Goal: Complete application form: Complete application form

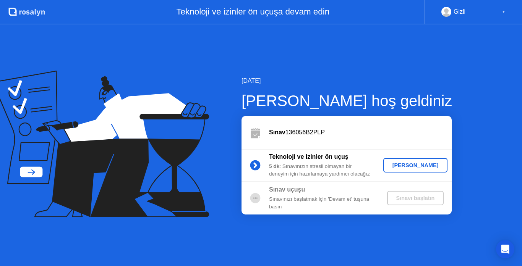
click at [416, 167] on div "[PERSON_NAME]" at bounding box center [415, 165] width 58 height 6
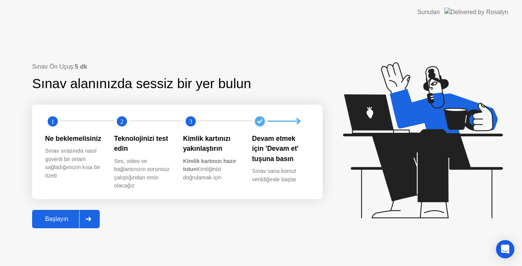
click at [57, 224] on button "Başlayın" at bounding box center [66, 219] width 68 height 18
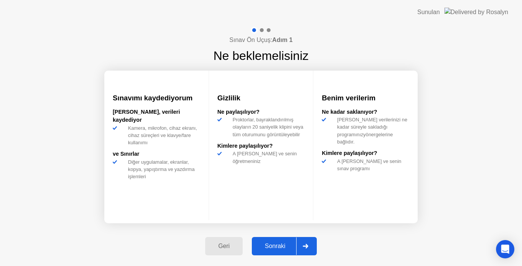
click at [284, 246] on div "Sonraki" at bounding box center [275, 246] width 42 height 7
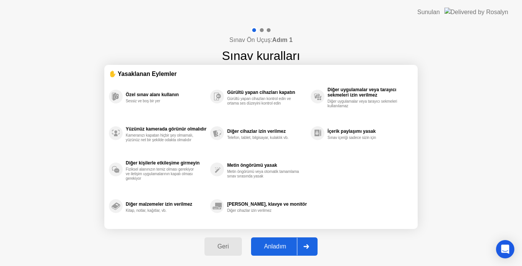
click at [280, 247] on div "Anladım" at bounding box center [275, 246] width 44 height 7
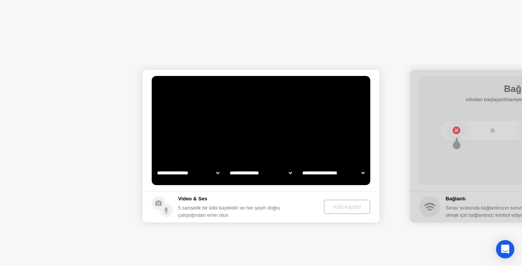
select select "**********"
select select "*******"
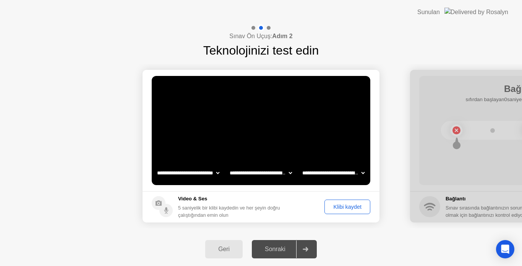
click at [344, 205] on div "Klibi kaydet" at bounding box center [347, 207] width 40 height 6
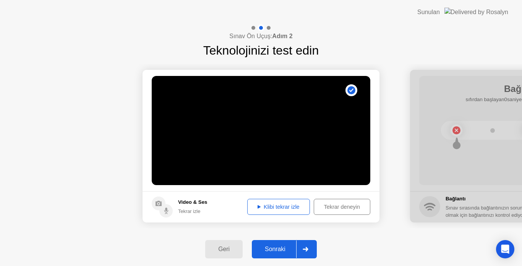
click at [272, 209] on div "Klibi tekrar izle" at bounding box center [278, 207] width 57 height 6
click at [276, 208] on div "Klibi tekrar izle" at bounding box center [278, 207] width 57 height 6
click at [307, 247] on div at bounding box center [305, 250] width 18 height 18
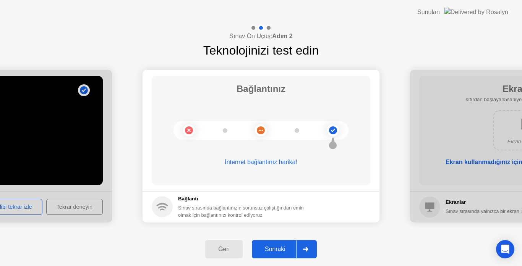
click at [277, 248] on div "Sonraki" at bounding box center [275, 249] width 42 height 7
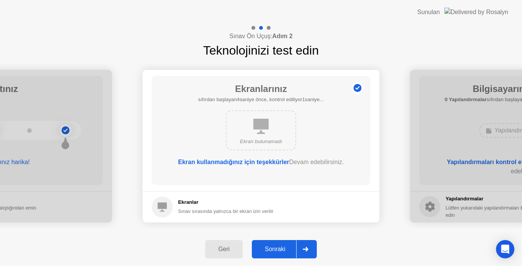
click at [283, 250] on div "Sonraki" at bounding box center [275, 249] width 42 height 7
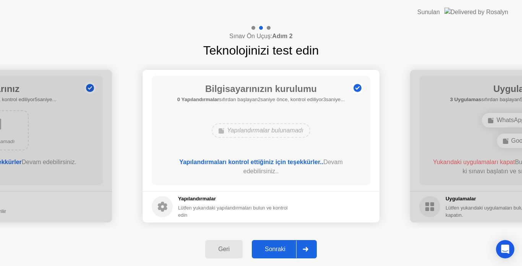
click at [274, 254] on button "Sonraki" at bounding box center [284, 249] width 65 height 18
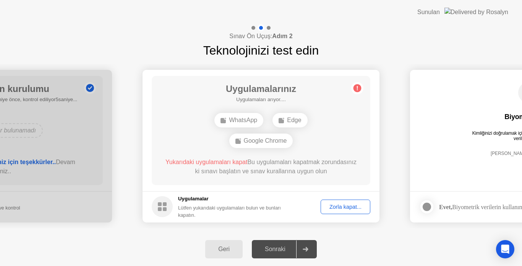
click at [279, 249] on div "Sonraki" at bounding box center [275, 249] width 42 height 7
click at [348, 205] on div "Zorla kapat..." at bounding box center [345, 207] width 44 height 6
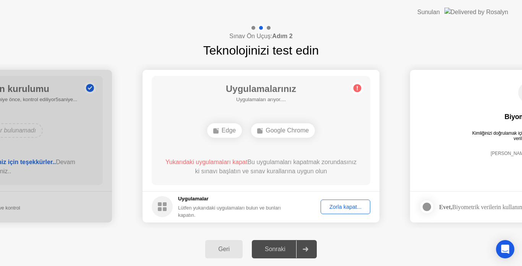
click at [282, 249] on div "Sonraki" at bounding box center [275, 249] width 42 height 7
click at [342, 207] on div "Zorla kapat..." at bounding box center [345, 207] width 44 height 6
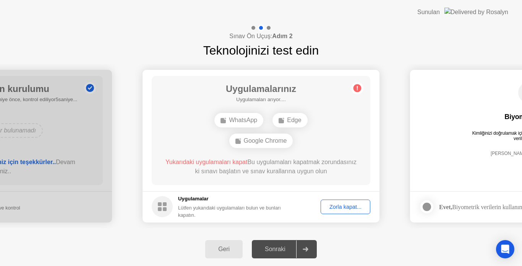
click at [308, 248] on icon at bounding box center [304, 249] width 5 height 5
click at [279, 249] on div "Sonraki" at bounding box center [275, 249] width 42 height 7
click at [281, 248] on div "Sonraki" at bounding box center [275, 249] width 42 height 7
click at [344, 210] on div "Zorla kapat..." at bounding box center [345, 207] width 44 height 6
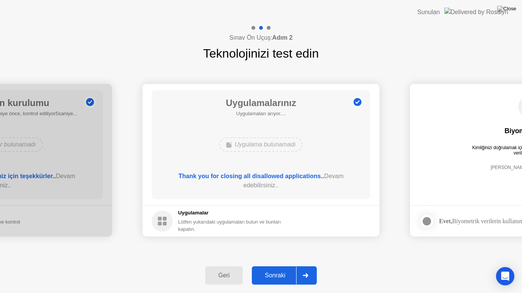
click at [283, 266] on div "Sonraki" at bounding box center [275, 275] width 42 height 7
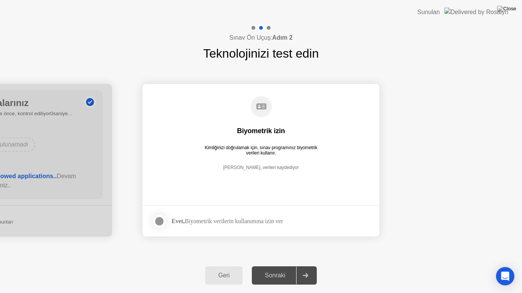
click at [273, 266] on div "Sonraki" at bounding box center [275, 275] width 42 height 7
click at [162, 222] on div at bounding box center [159, 221] width 9 height 9
click at [287, 266] on div "Sonraki" at bounding box center [275, 275] width 42 height 7
click at [157, 222] on div at bounding box center [159, 221] width 9 height 9
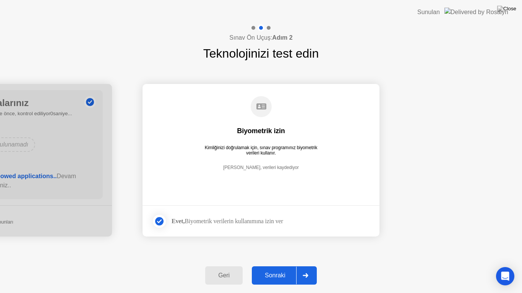
click at [287, 266] on div "Sonraki" at bounding box center [275, 275] width 42 height 7
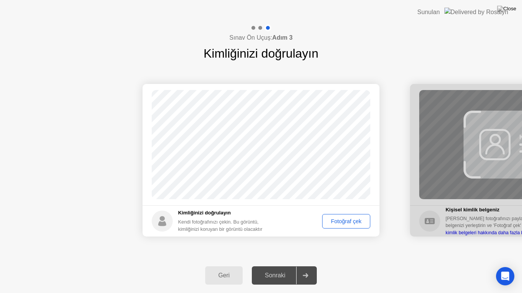
click at [343, 221] on div "Fotoğraf çek" at bounding box center [346, 221] width 43 height 6
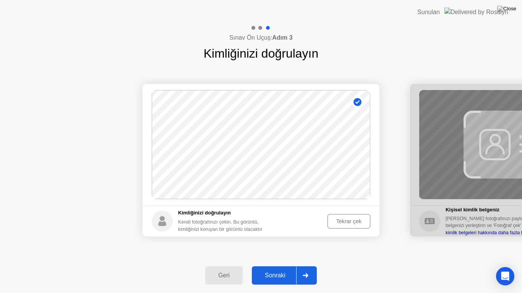
click at [278, 266] on div "Sonraki" at bounding box center [275, 275] width 42 height 7
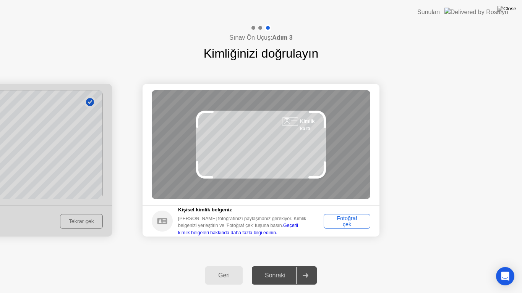
click at [352, 220] on div "Fotoğraf çek" at bounding box center [346, 221] width 41 height 12
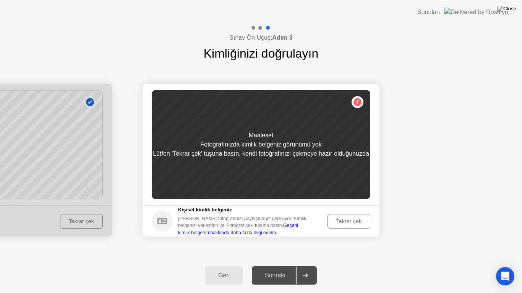
click at [319, 159] on div "Lütfen 'Tekrar çek' tuşuna basın, kendi fotoğrafınızı çekmeye hazır olduğunuzda" at bounding box center [261, 153] width 216 height 9
click at [356, 103] on div "Maalesef Fotoğrafınızda kimlik belgeniz görünümü yok Lütfen 'Tekrar çek' tuşuna…" at bounding box center [261, 144] width 218 height 109
click at [343, 219] on div "Tekrar çek" at bounding box center [348, 221] width 37 height 6
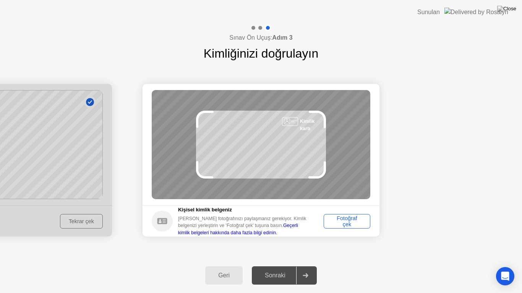
click at [346, 208] on footer "Kişisel kimlik belgeniz Kimlik fotoğrafınızı paylaşmanız gerekiyor. Kimlik belg…" at bounding box center [260, 220] width 237 height 31
click at [345, 215] on div "Fotoğraf çek" at bounding box center [346, 221] width 41 height 12
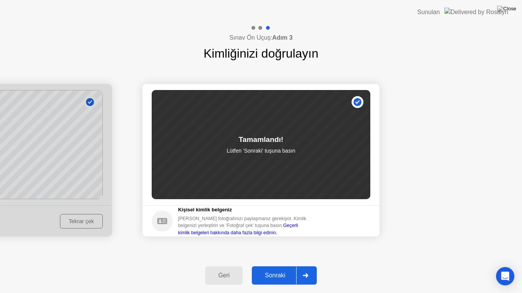
click at [283, 266] on div "Sonraki" at bounding box center [275, 275] width 42 height 7
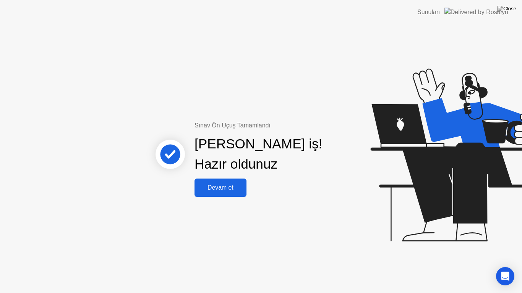
click at [214, 189] on div "Devam et" at bounding box center [220, 187] width 47 height 7
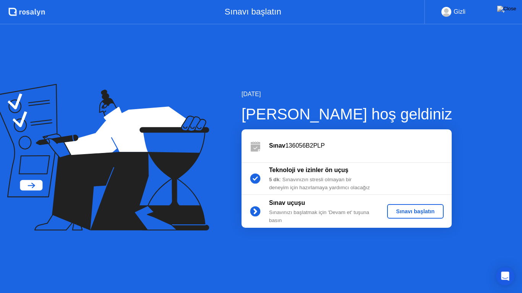
click at [415, 207] on button "Sınavı başlatın" at bounding box center [415, 211] width 57 height 15
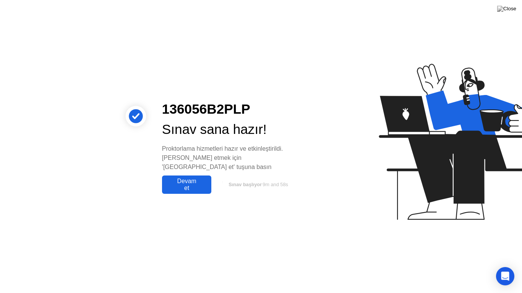
click at [188, 178] on div "Devam et" at bounding box center [186, 185] width 45 height 14
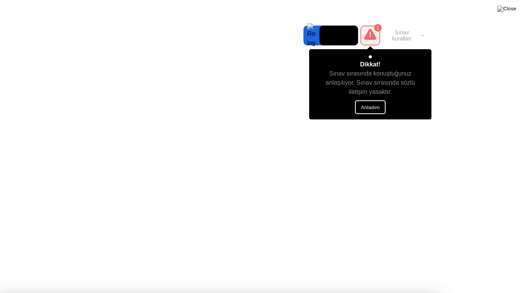
click at [377, 100] on button "Anladım" at bounding box center [370, 107] width 31 height 14
